Goal: Check status: Check status

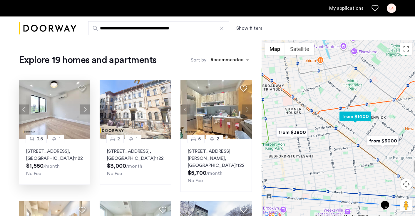
click at [85, 113] on button "Next apartment" at bounding box center [85, 109] width 10 height 10
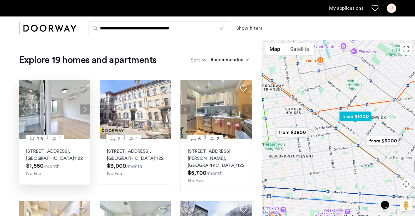
click at [85, 113] on button "Next apartment" at bounding box center [85, 109] width 10 height 10
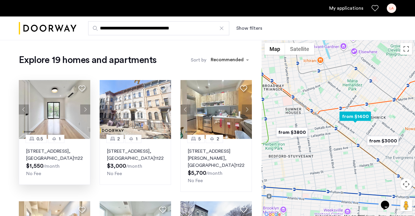
click at [86, 113] on button "Next apartment" at bounding box center [85, 109] width 10 height 10
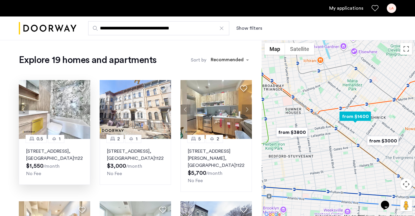
click at [86, 113] on button "Next apartment" at bounding box center [85, 109] width 10 height 10
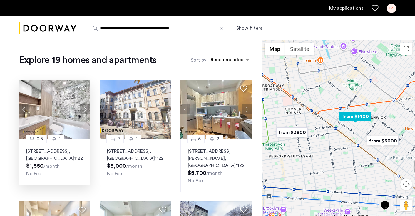
click at [86, 113] on button "Next apartment" at bounding box center [85, 109] width 10 height 10
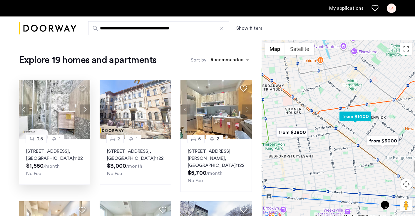
click at [86, 113] on button "Next apartment" at bounding box center [85, 109] width 10 height 10
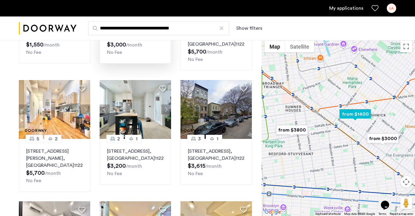
scroll to position [123, 0]
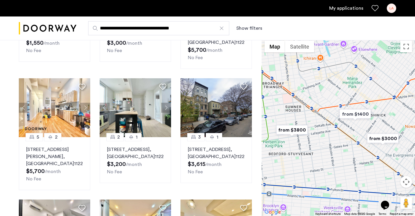
click at [139, 29] on input "**********" at bounding box center [158, 28] width 141 height 14
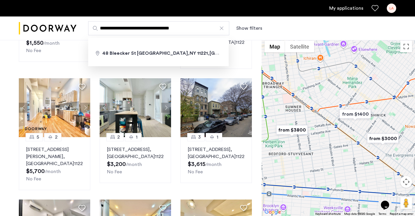
drag, startPoint x: 193, startPoint y: 28, endPoint x: 78, endPoint y: 8, distance: 116.6
click at [78, 8] on header "**********" at bounding box center [207, 20] width 415 height 40
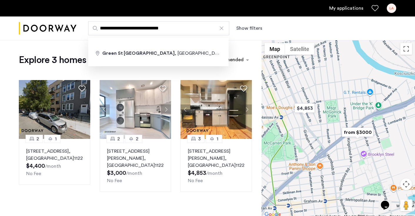
drag, startPoint x: 191, startPoint y: 27, endPoint x: 60, endPoint y: 26, distance: 130.7
click at [62, 27] on div "**********" at bounding box center [207, 28] width 415 height 24
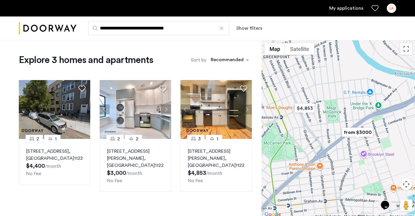
type input "**********"
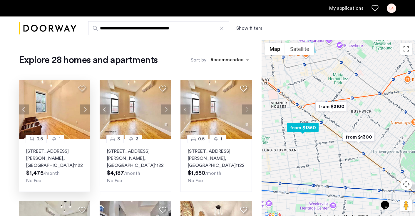
click at [85, 110] on button "Next apartment" at bounding box center [85, 109] width 10 height 10
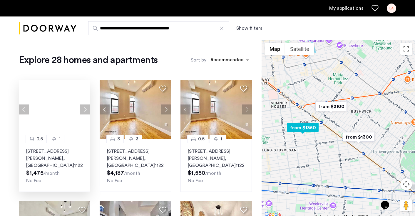
click at [85, 110] on button "Next apartment" at bounding box center [85, 109] width 10 height 10
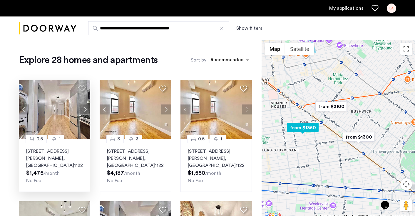
click at [87, 111] on button "Next apartment" at bounding box center [85, 109] width 10 height 10
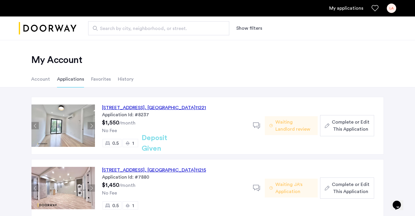
click at [284, 123] on span "Waiting Landlord review" at bounding box center [294, 125] width 38 height 14
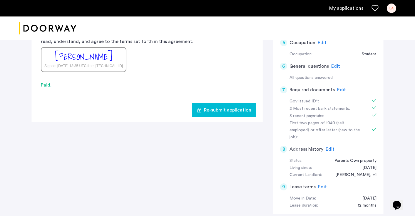
scroll to position [211, 0]
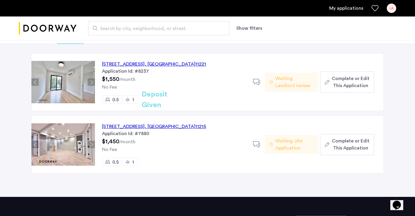
scroll to position [45, 0]
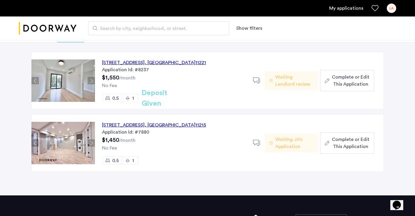
click at [71, 79] on img at bounding box center [62, 80] width 63 height 42
click at [116, 63] on div "48 Bleecker Street, Unit 3BTL, Brooklyn , NY 11221" at bounding box center [154, 62] width 104 height 7
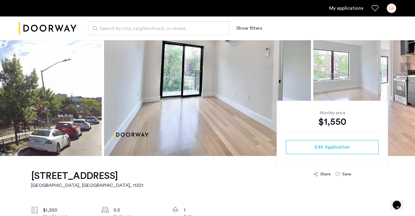
scroll to position [33, 0]
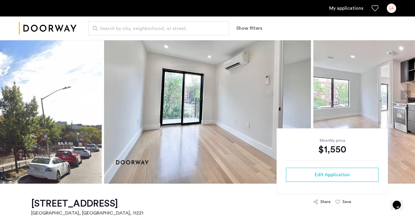
click at [403, 96] on button "Next apartment" at bounding box center [405, 95] width 10 height 10
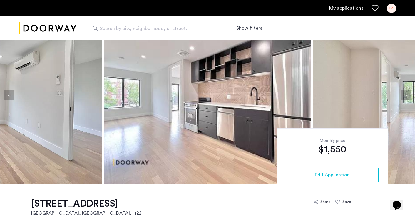
click at [403, 96] on button "Next apartment" at bounding box center [405, 95] width 10 height 10
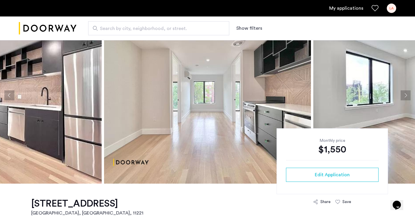
click at [403, 99] on button "Next apartment" at bounding box center [405, 95] width 10 height 10
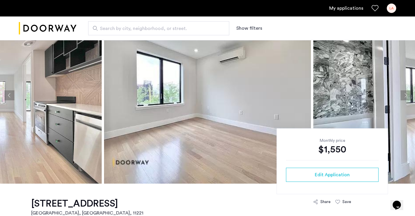
click at [403, 99] on button "Next apartment" at bounding box center [405, 95] width 10 height 10
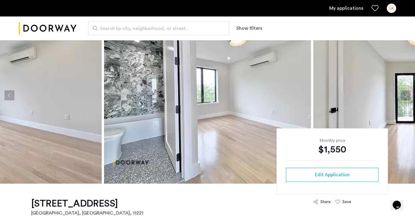
click at [403, 99] on button "Next apartment" at bounding box center [405, 95] width 10 height 10
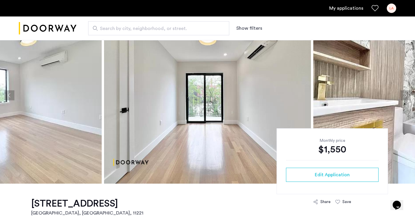
click at [403, 99] on button "Next apartment" at bounding box center [405, 95] width 10 height 10
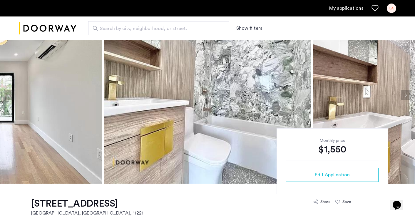
click at [403, 99] on button "Next apartment" at bounding box center [405, 95] width 10 height 10
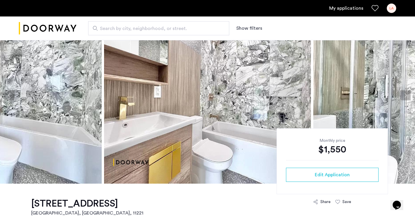
click at [403, 99] on button "Next apartment" at bounding box center [405, 95] width 10 height 10
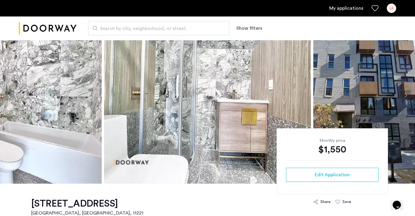
click at [403, 99] on button "Next apartment" at bounding box center [405, 95] width 10 height 10
click at [405, 95] on button "Next apartment" at bounding box center [405, 95] width 10 height 10
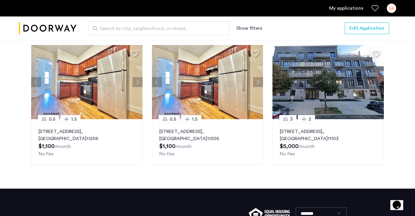
scroll to position [615, 0]
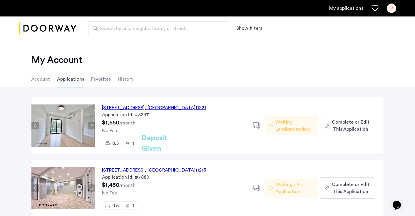
click at [144, 107] on div "[STREET_ADDRESS]" at bounding box center [154, 107] width 104 height 7
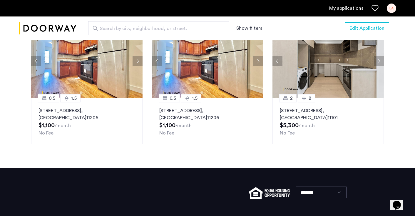
scroll to position [674, 0]
